Goal: Task Accomplishment & Management: Manage account settings

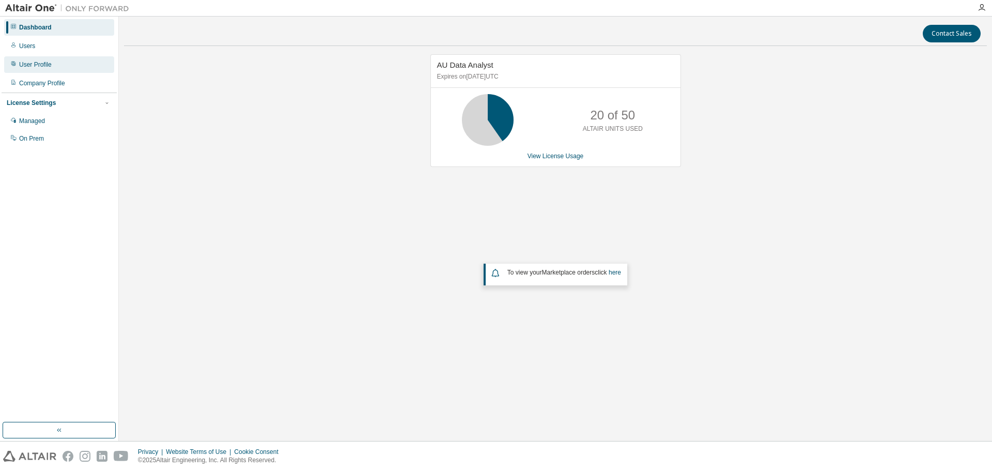
click at [60, 58] on div "User Profile" at bounding box center [59, 64] width 110 height 17
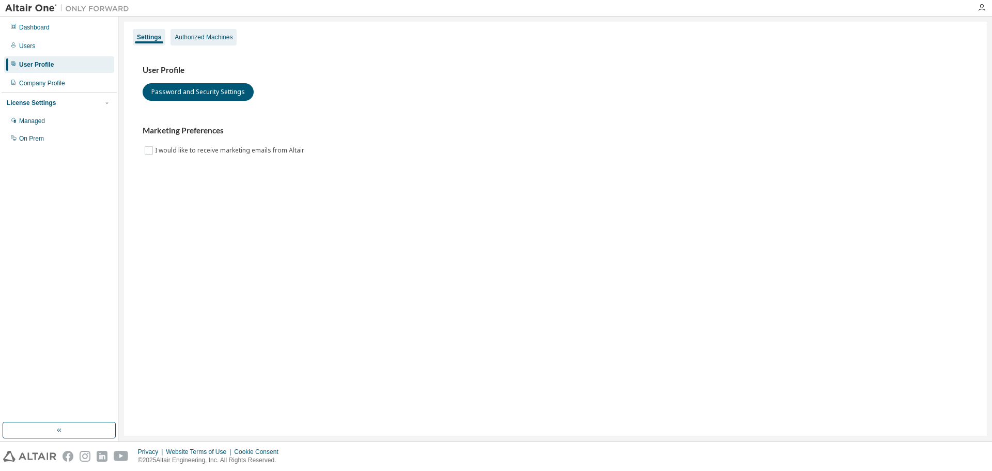
click at [208, 30] on div "Authorized Machines" at bounding box center [203, 37] width 66 height 17
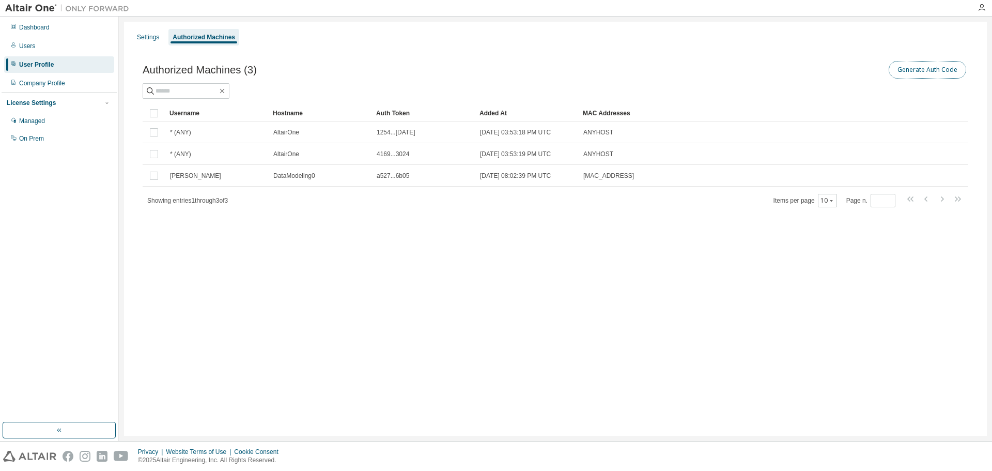
click at [918, 66] on button "Generate Auth Code" at bounding box center [927, 70] width 77 height 18
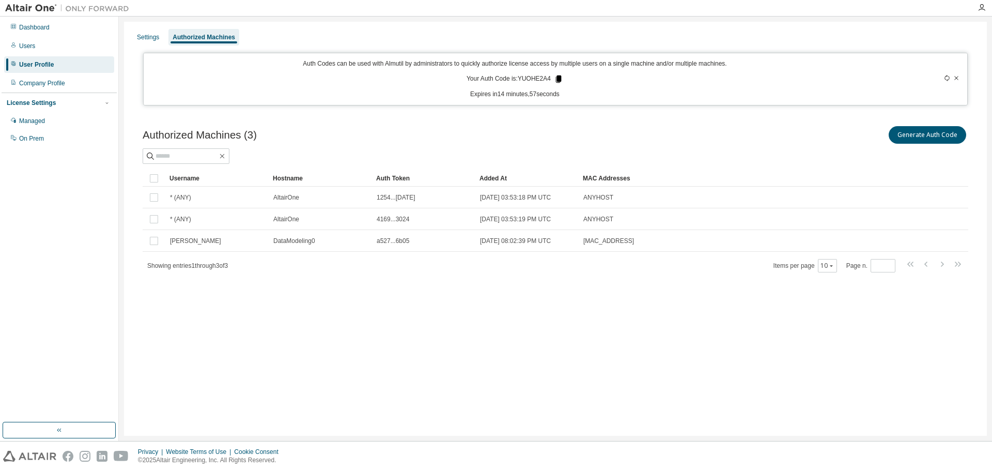
click at [555, 79] on icon at bounding box center [558, 78] width 9 height 9
click at [351, 29] on div "Settings Authorized Machines" at bounding box center [555, 37] width 850 height 19
